Goal: Information Seeking & Learning: Learn about a topic

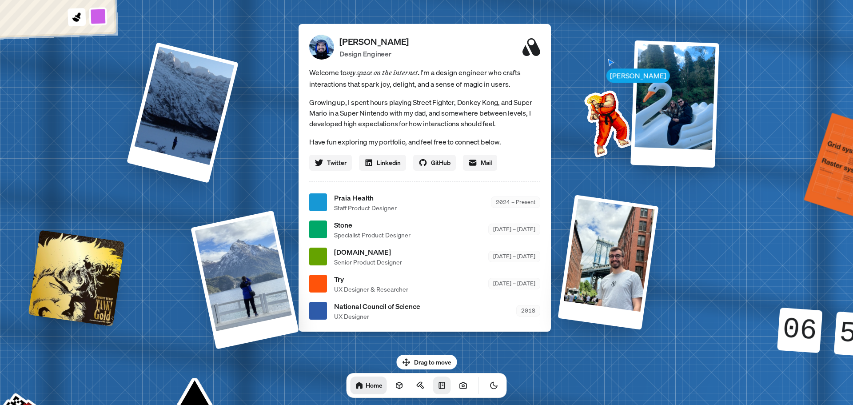
click at [433, 384] on link at bounding box center [442, 385] width 18 height 18
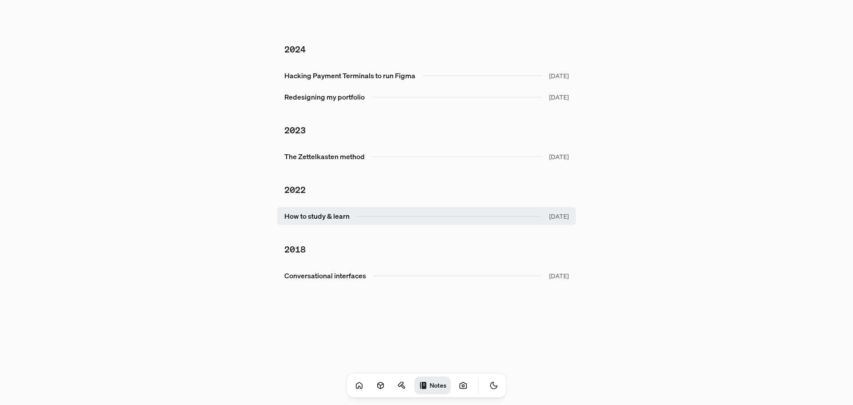
click at [351, 217] on link "How to study & learn [DATE]" at bounding box center [426, 216] width 299 height 18
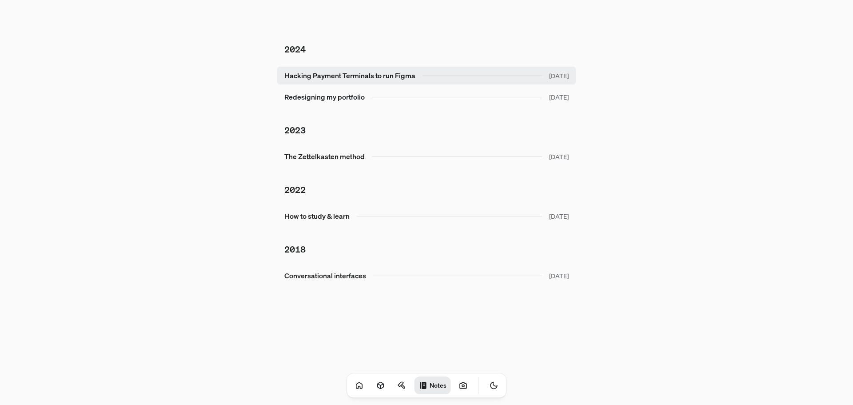
click at [459, 75] on link "Hacking Payment Terminals to run Figma [DATE]" at bounding box center [426, 76] width 299 height 18
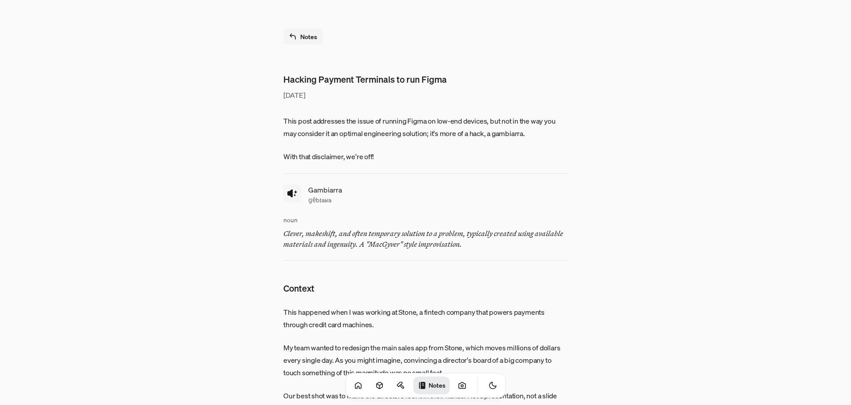
click at [298, 199] on button at bounding box center [292, 193] width 18 height 18
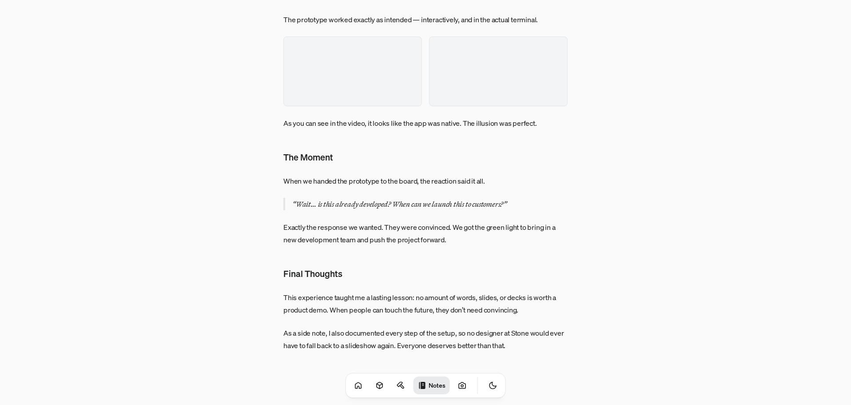
scroll to position [2561, 0]
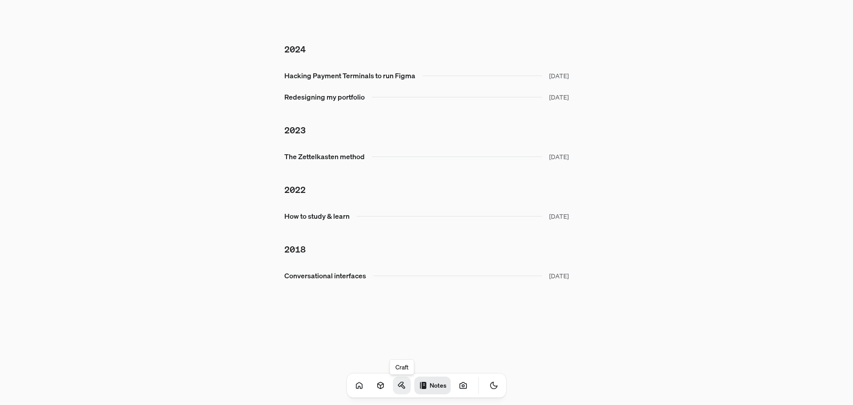
click at [398, 385] on icon at bounding box center [402, 385] width 9 height 9
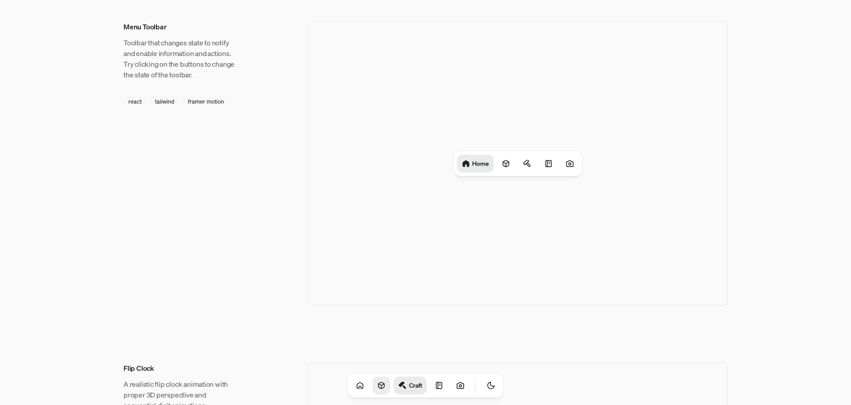
click at [373, 379] on link at bounding box center [382, 385] width 18 height 18
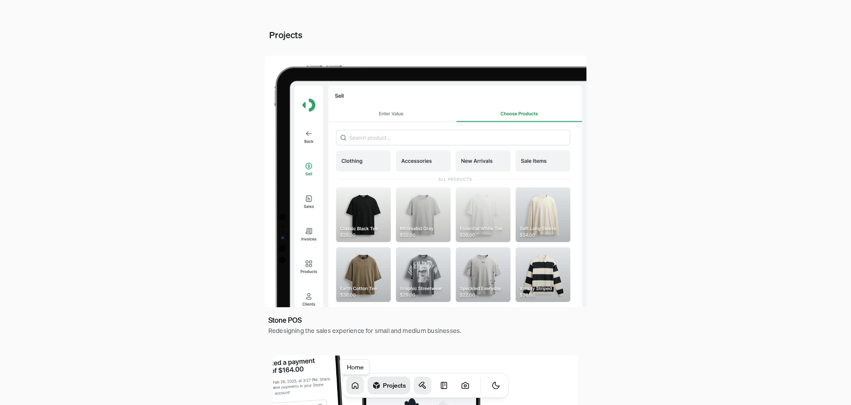
click at [347, 388] on link at bounding box center [356, 385] width 18 height 18
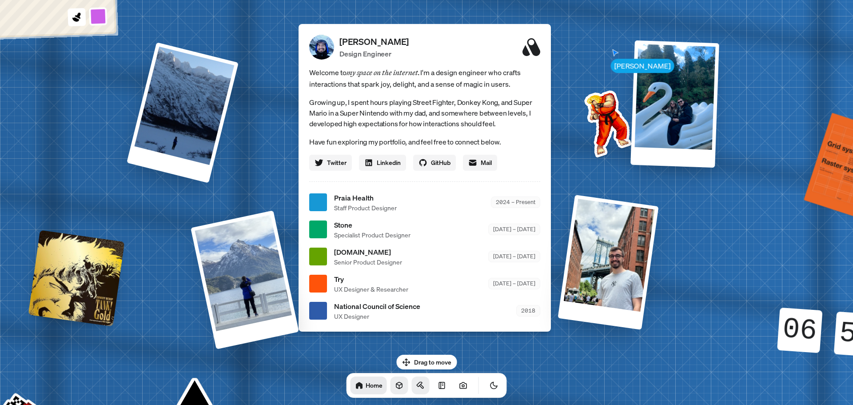
click at [394, 382] on link at bounding box center [400, 385] width 18 height 18
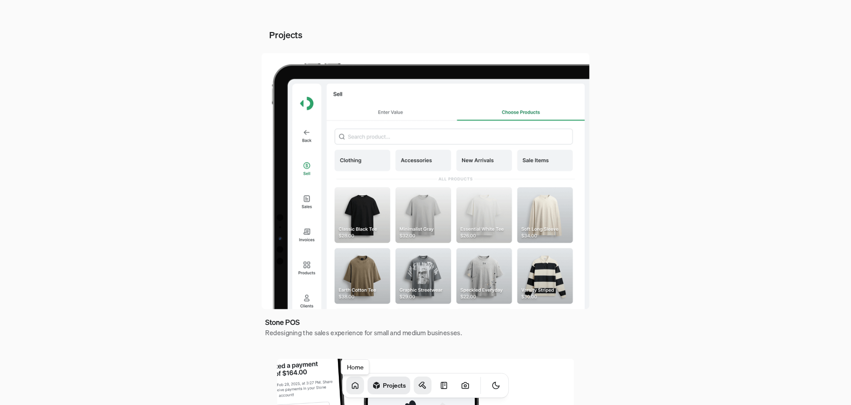
click at [351, 387] on icon at bounding box center [355, 385] width 9 height 9
